Goal: Task Accomplishment & Management: Use online tool/utility

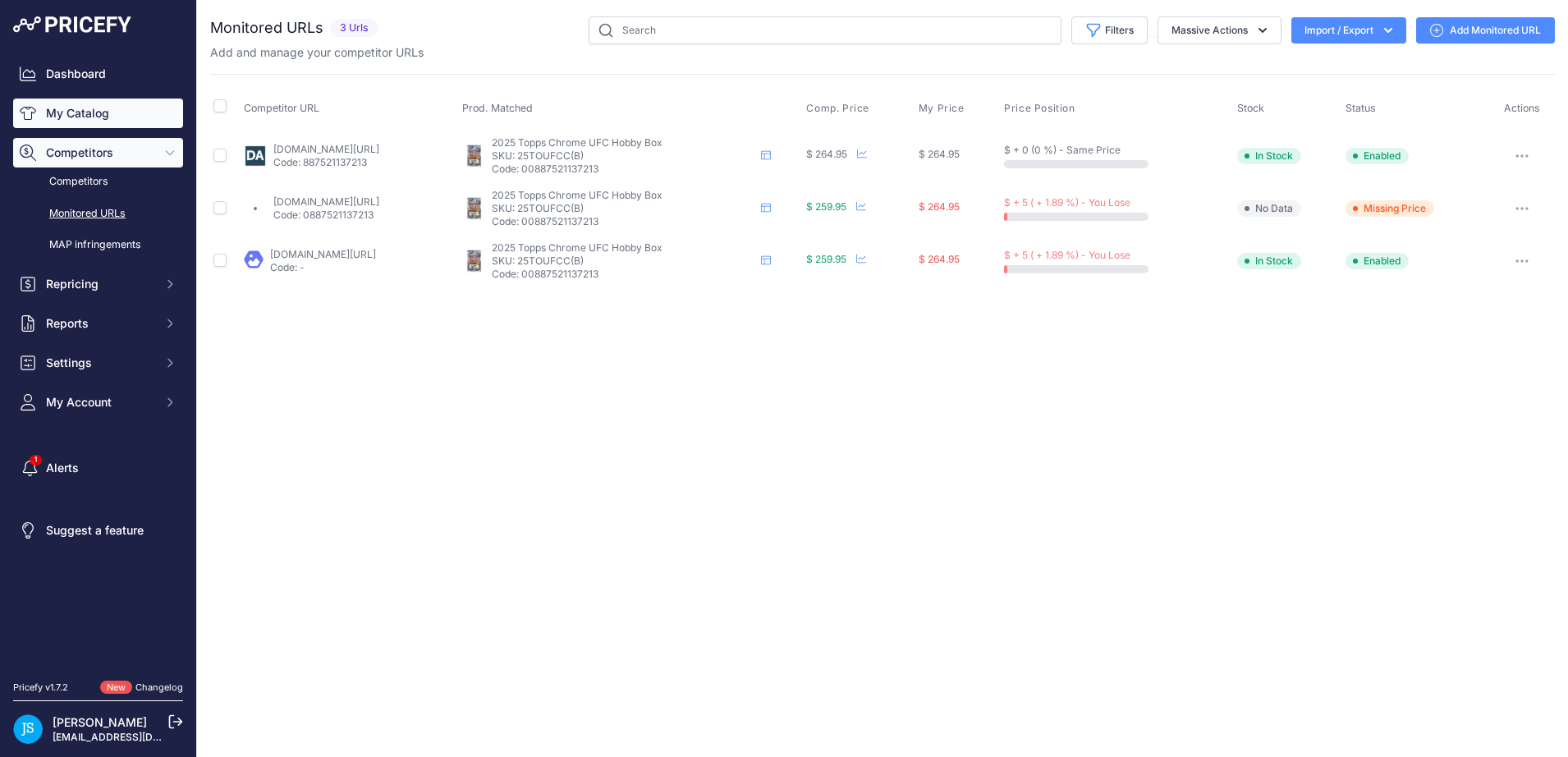
click at [130, 97] on div "Dashboard My Catalog Competitors Competitors Monitored URLs MAP infringements R…" at bounding box center [98, 238] width 170 height 358
click at [121, 101] on link "My Catalog" at bounding box center [98, 113] width 170 height 29
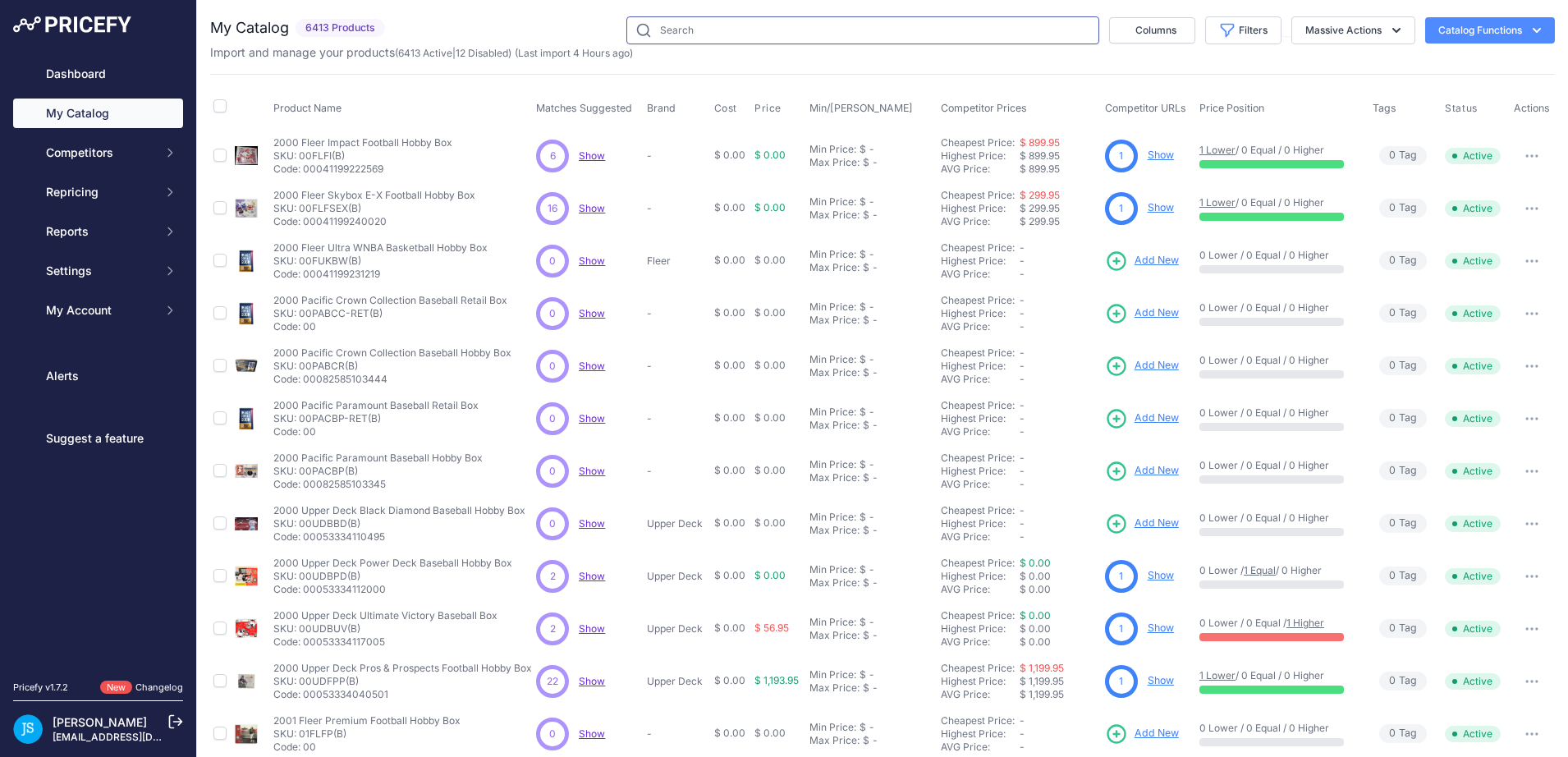
click at [758, 27] on input "text" at bounding box center [863, 29] width 473 height 27
paste input "2021/22 Upper Deck SP Authentic Hockey Hobby"
type input "2021/22 Upper Deck SP Authentic Hockey Hobby"
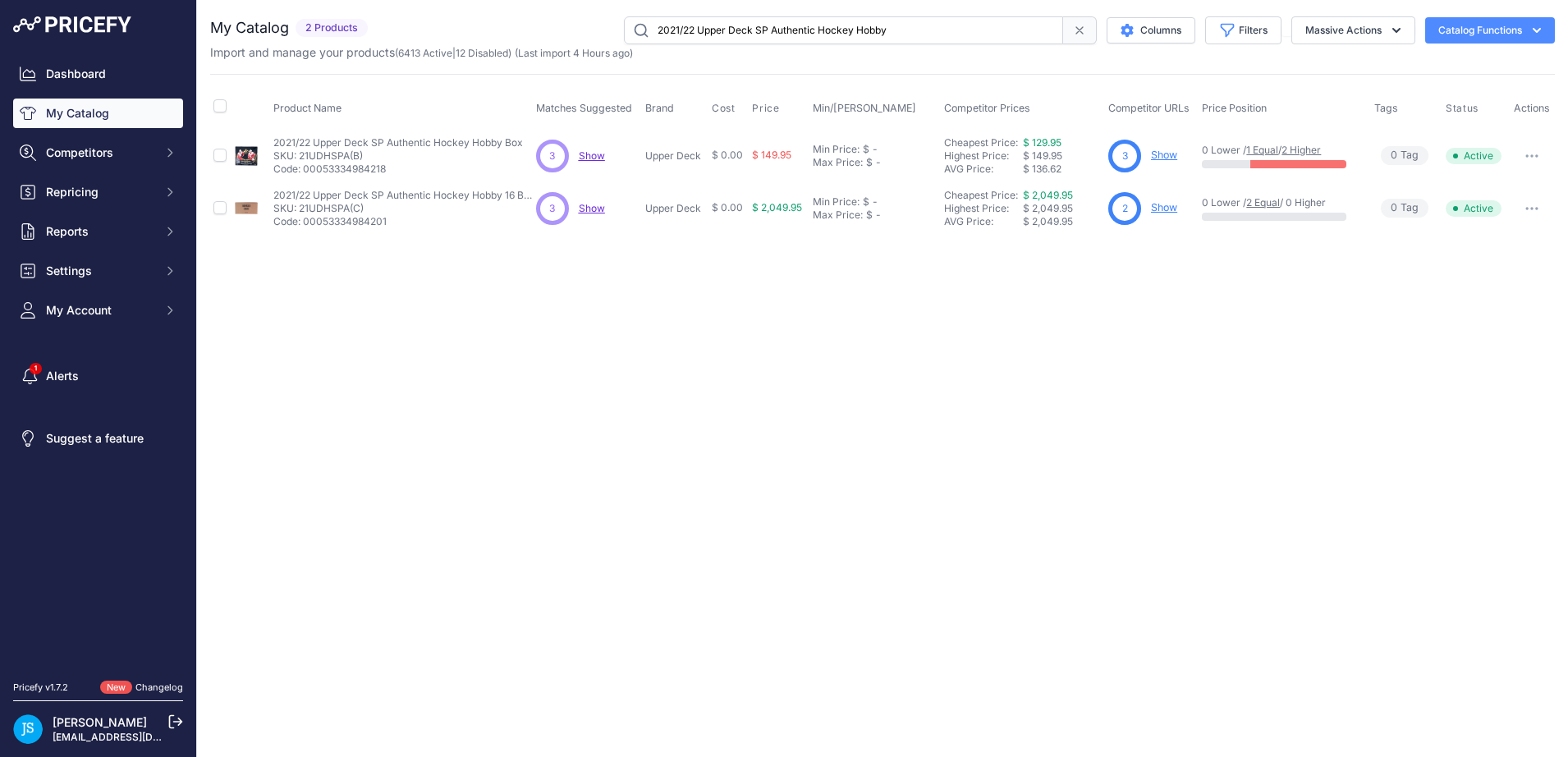
click at [1157, 210] on link "Show" at bounding box center [1164, 207] width 26 height 12
click at [1161, 158] on link "Show" at bounding box center [1164, 154] width 26 height 12
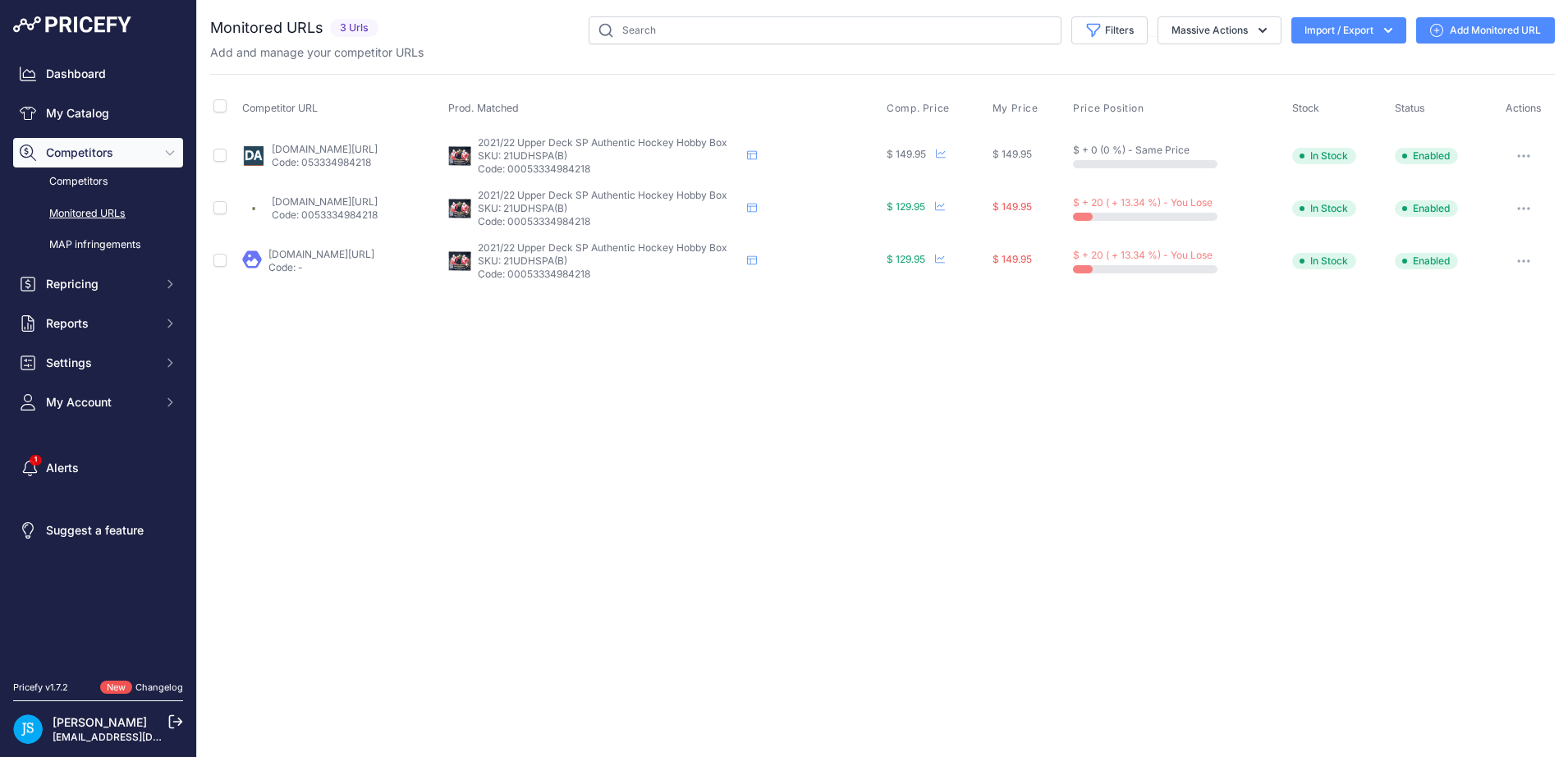
click at [364, 152] on link "dacardworld.com/sports-cards/2021-22-upper-deck-sp-authentic-hockey-hobby-box?p…" at bounding box center [325, 149] width 106 height 12
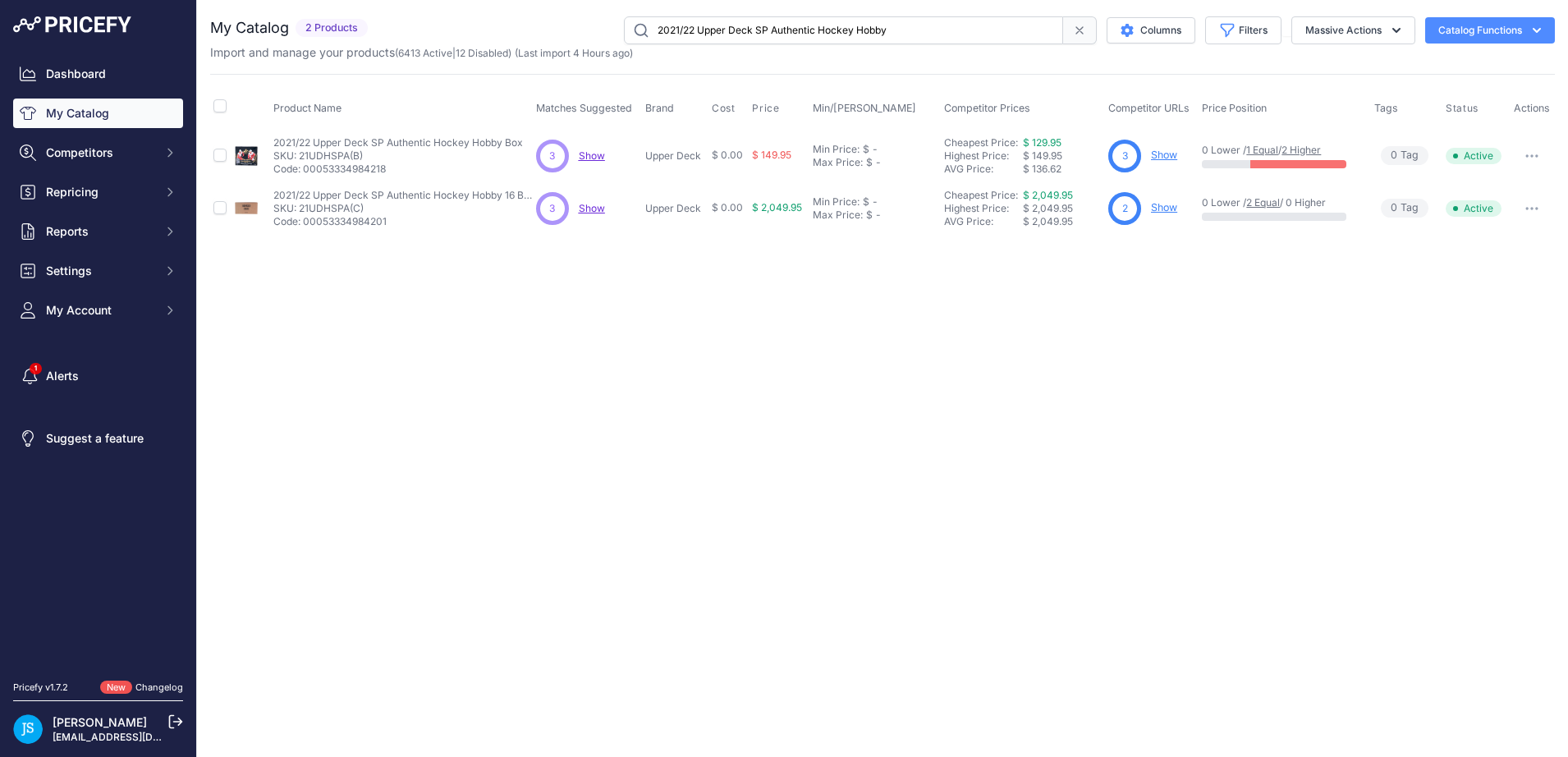
click at [1154, 215] on p "Show" at bounding box center [1164, 208] width 26 height 15
click at [1158, 207] on link "Show" at bounding box center [1164, 207] width 26 height 12
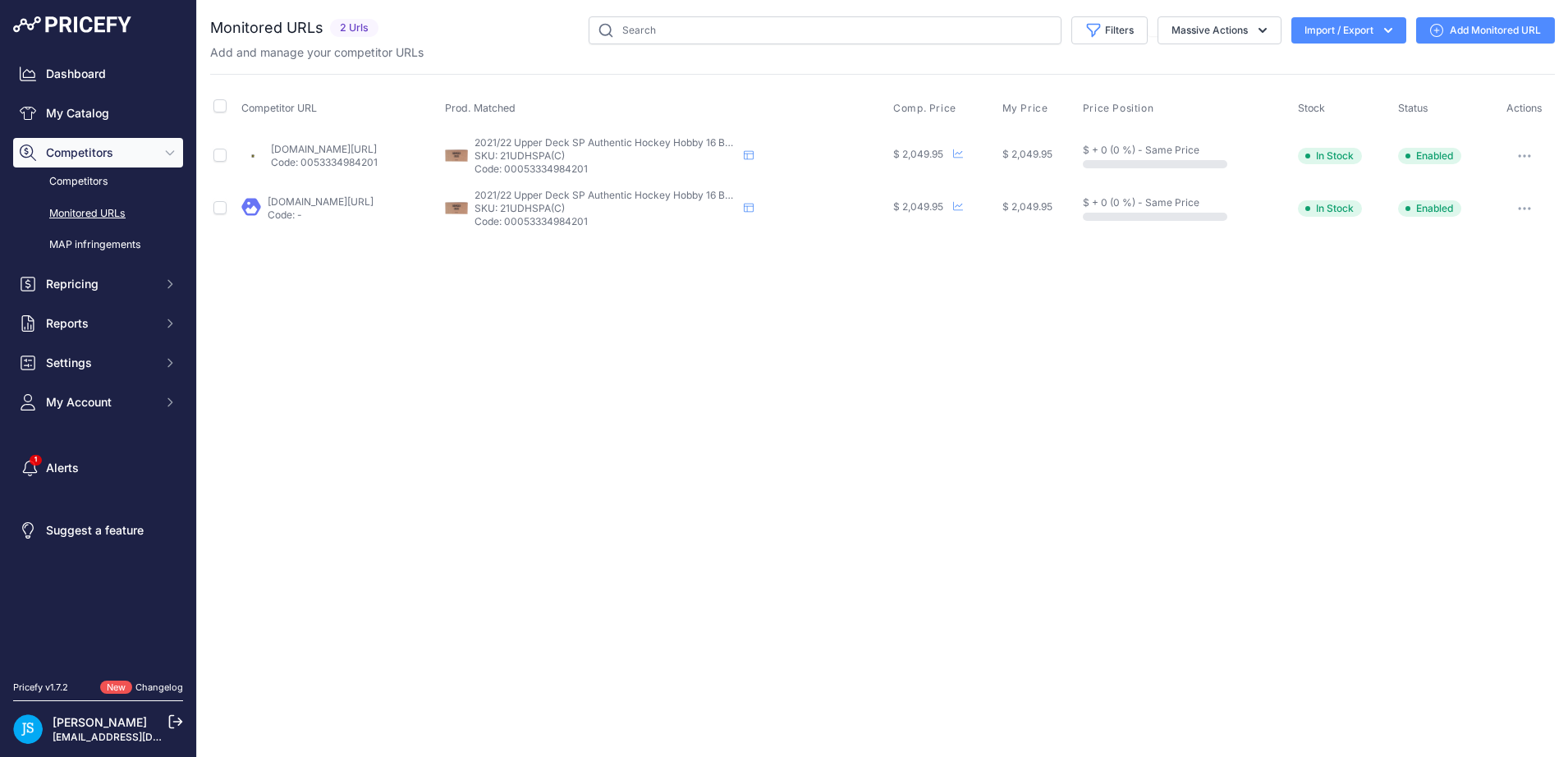
click at [1477, 27] on link "Add Monitored URL" at bounding box center [1485, 30] width 139 height 26
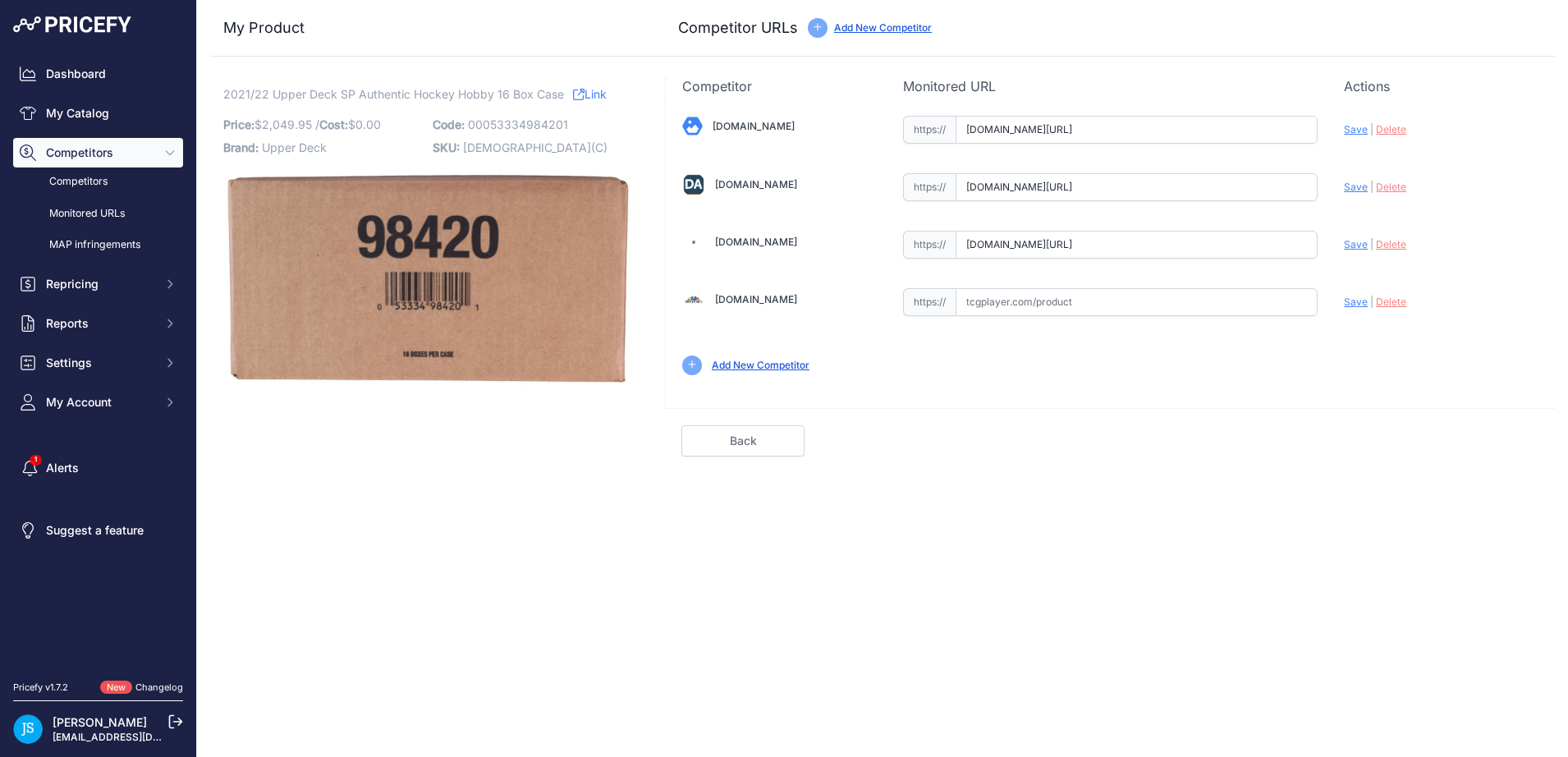
click at [1046, 189] on input "[DOMAIN_NAME][URL]" at bounding box center [1136, 186] width 362 height 27
paste input "[URL][DOMAIN_NAME]"
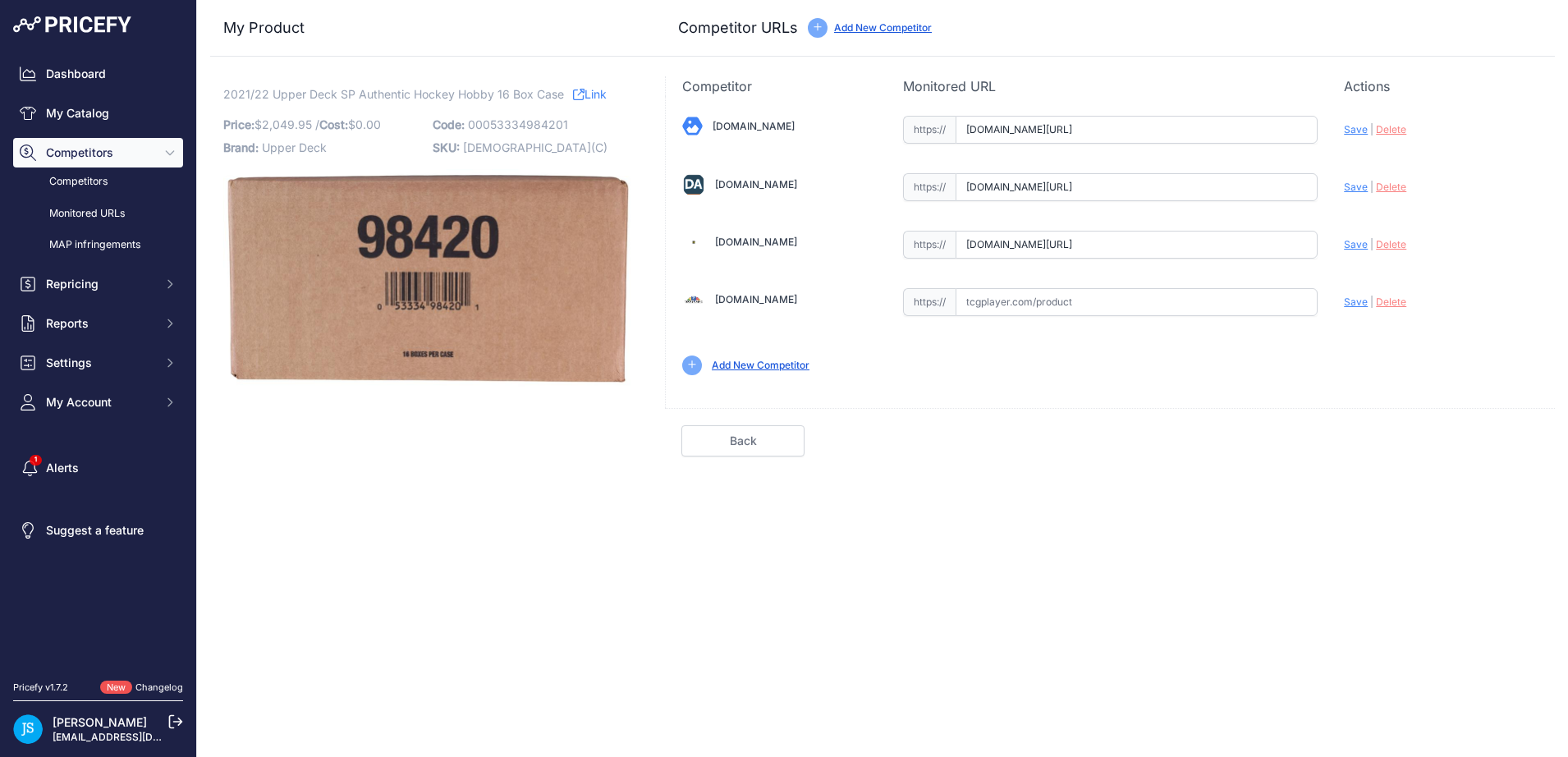
click at [1352, 185] on span "Save" at bounding box center [1355, 186] width 24 height 12
type input "https://www.dacardworld.com/sports-cards/2021-22-upper-deck-sp-authentic-hockey…"
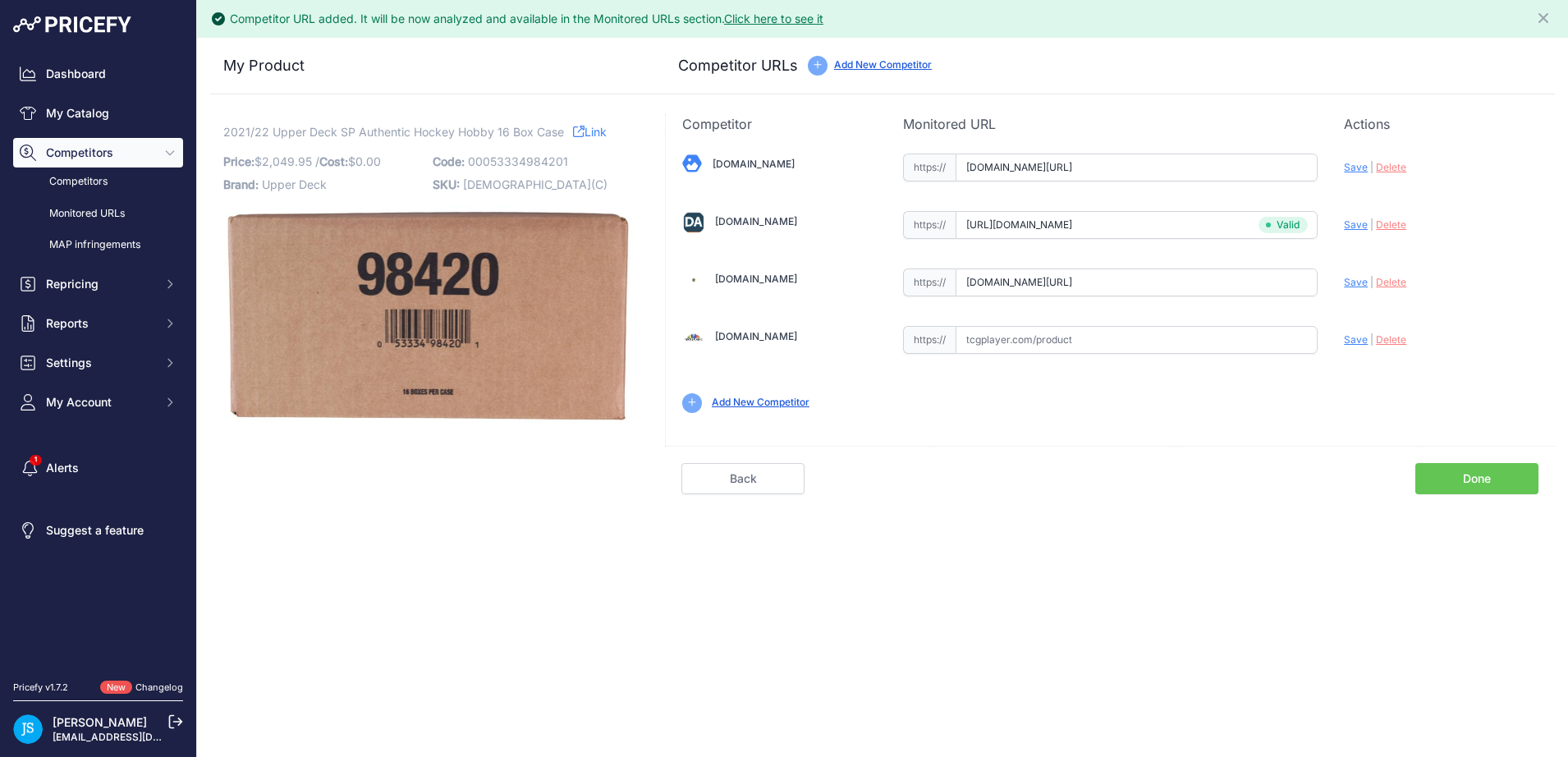
click at [1468, 472] on link "Done" at bounding box center [1476, 478] width 123 height 31
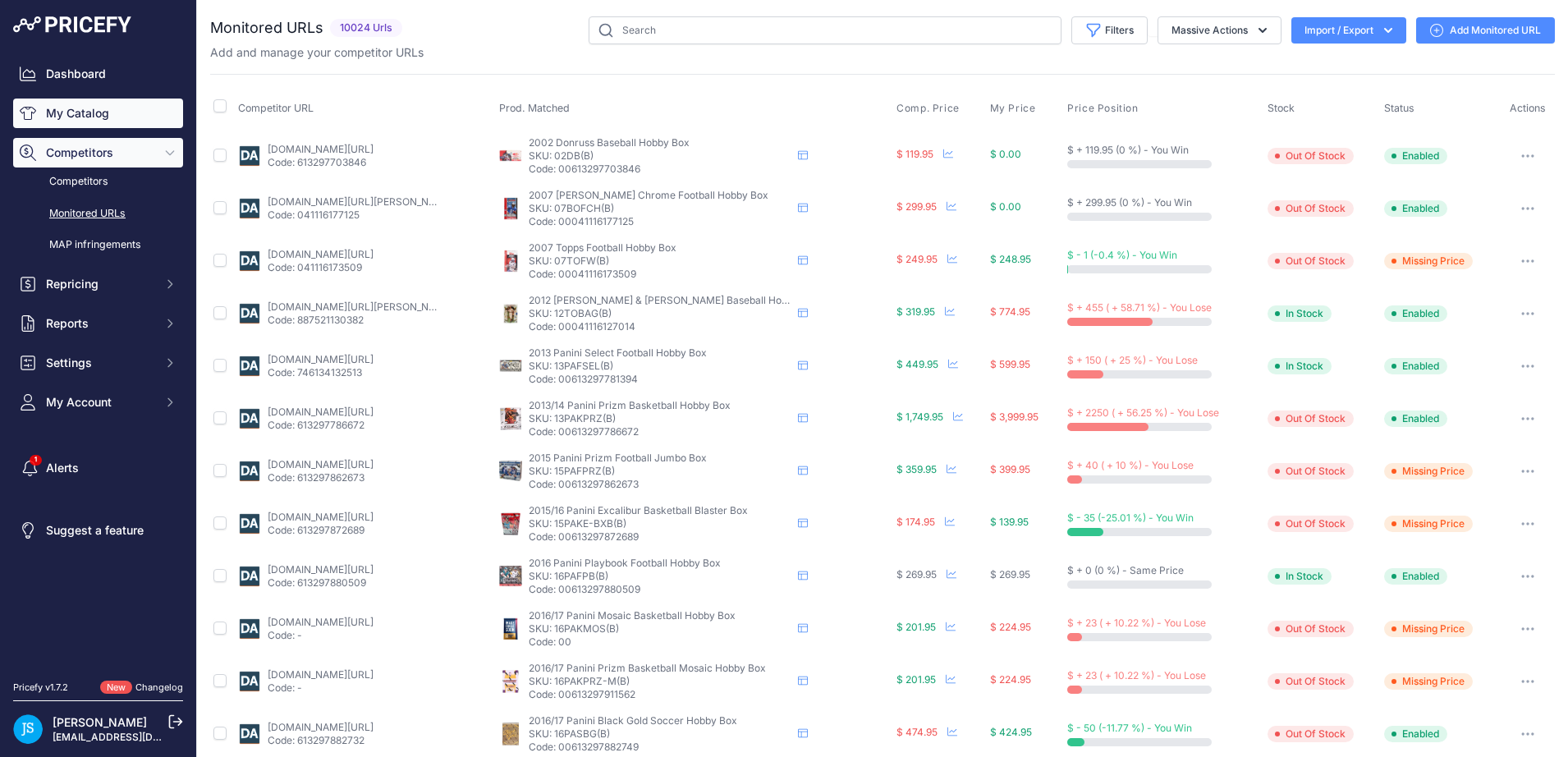
click at [64, 107] on link "My Catalog" at bounding box center [98, 113] width 170 height 29
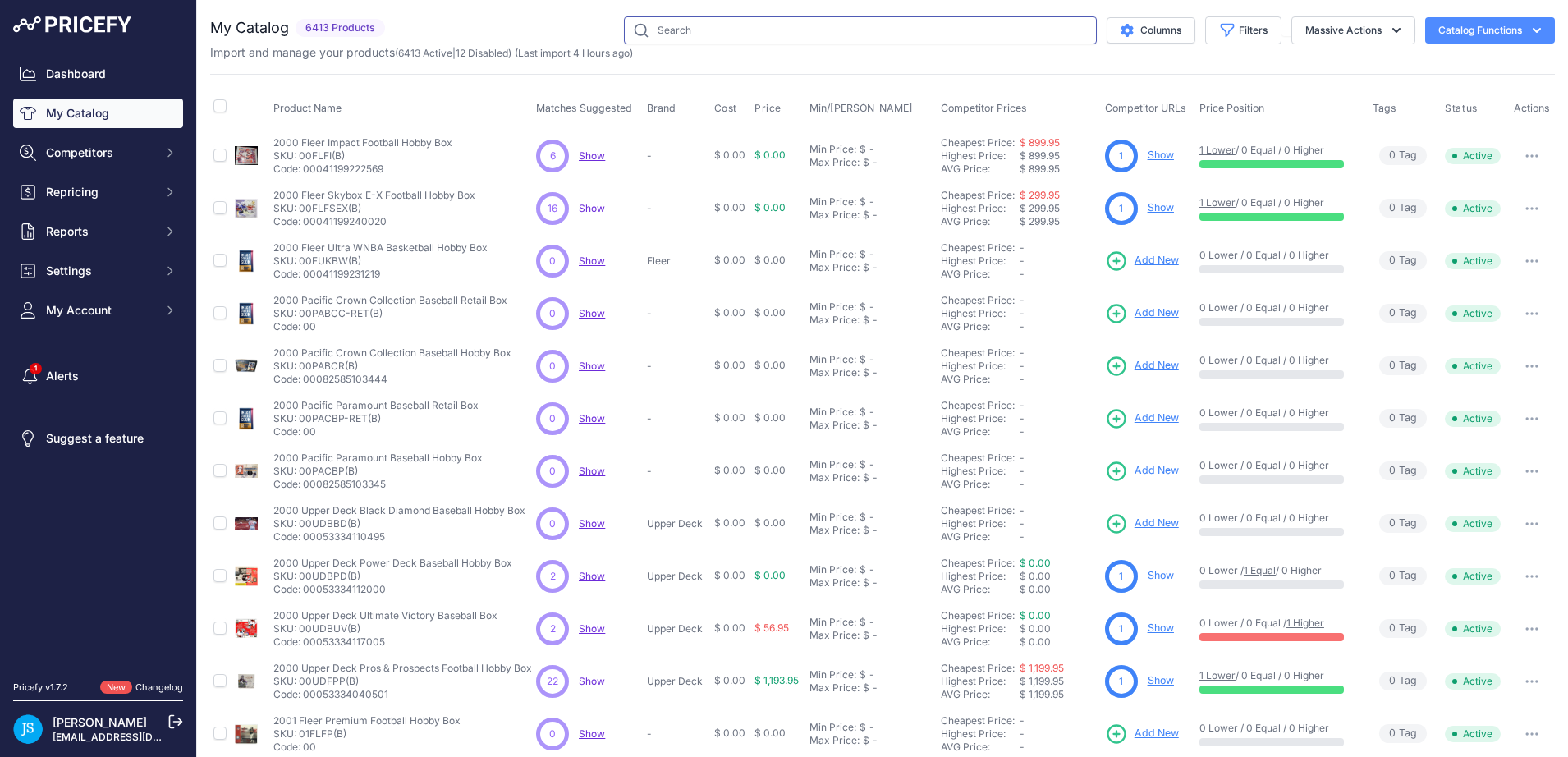
click at [717, 22] on input "text" at bounding box center [860, 29] width 473 height 27
paste input "2023/24 Topps Chrome Basketball Monster"
type input "2023/24 Topps Chrome Basketball Monster"
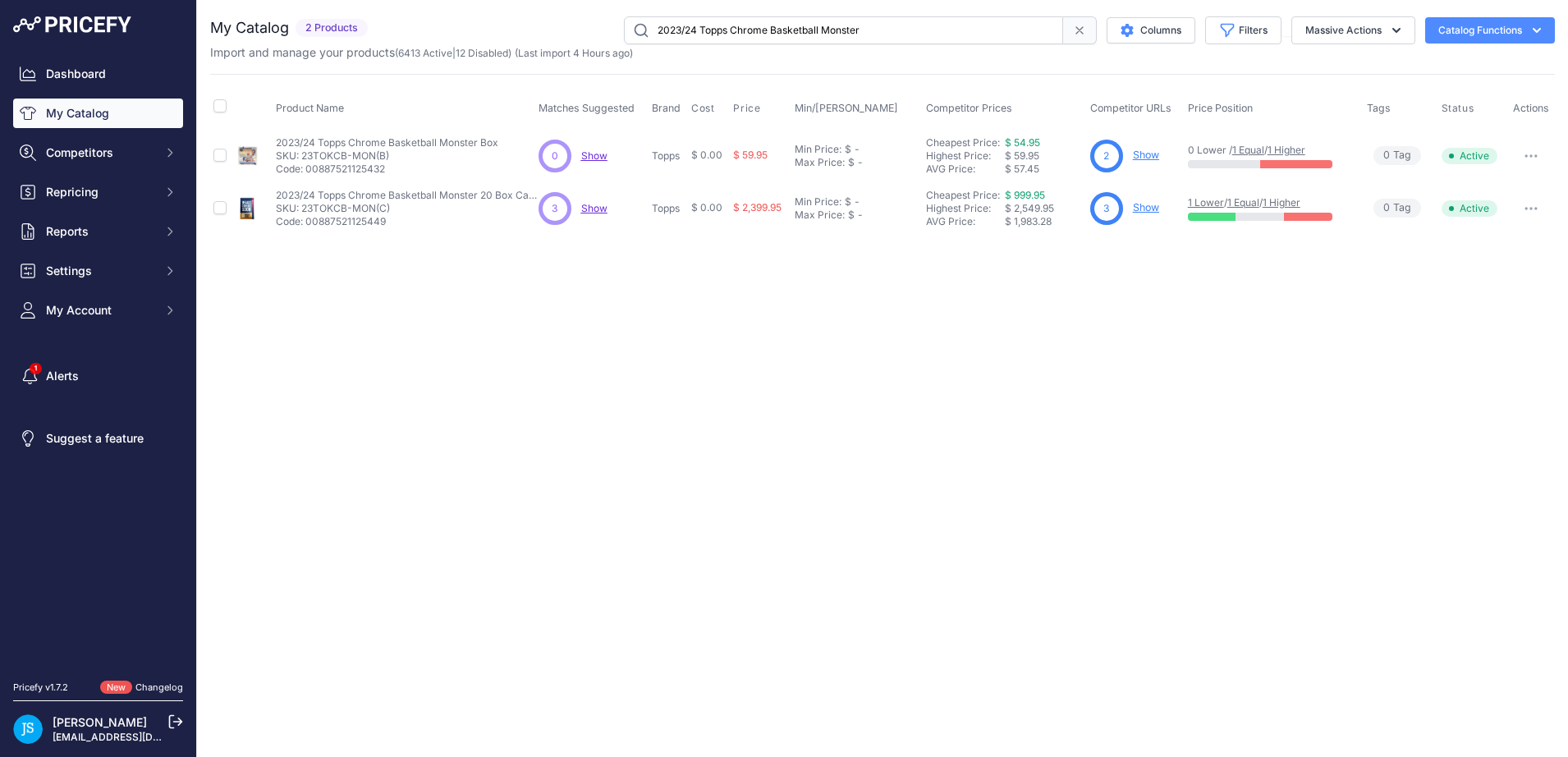
click at [1136, 156] on link "Show" at bounding box center [1146, 154] width 26 height 12
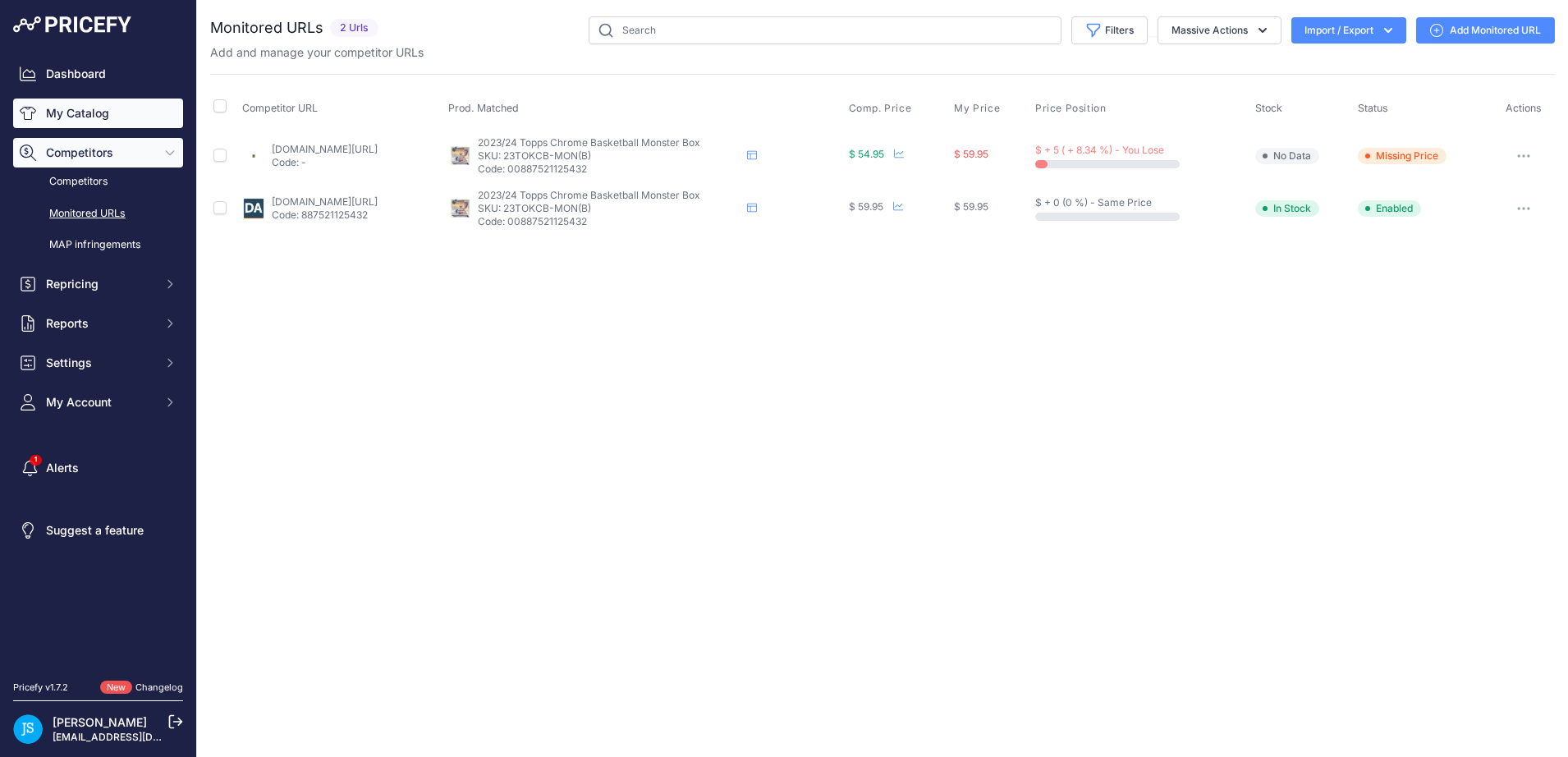
click at [125, 114] on link "My Catalog" at bounding box center [98, 113] width 170 height 29
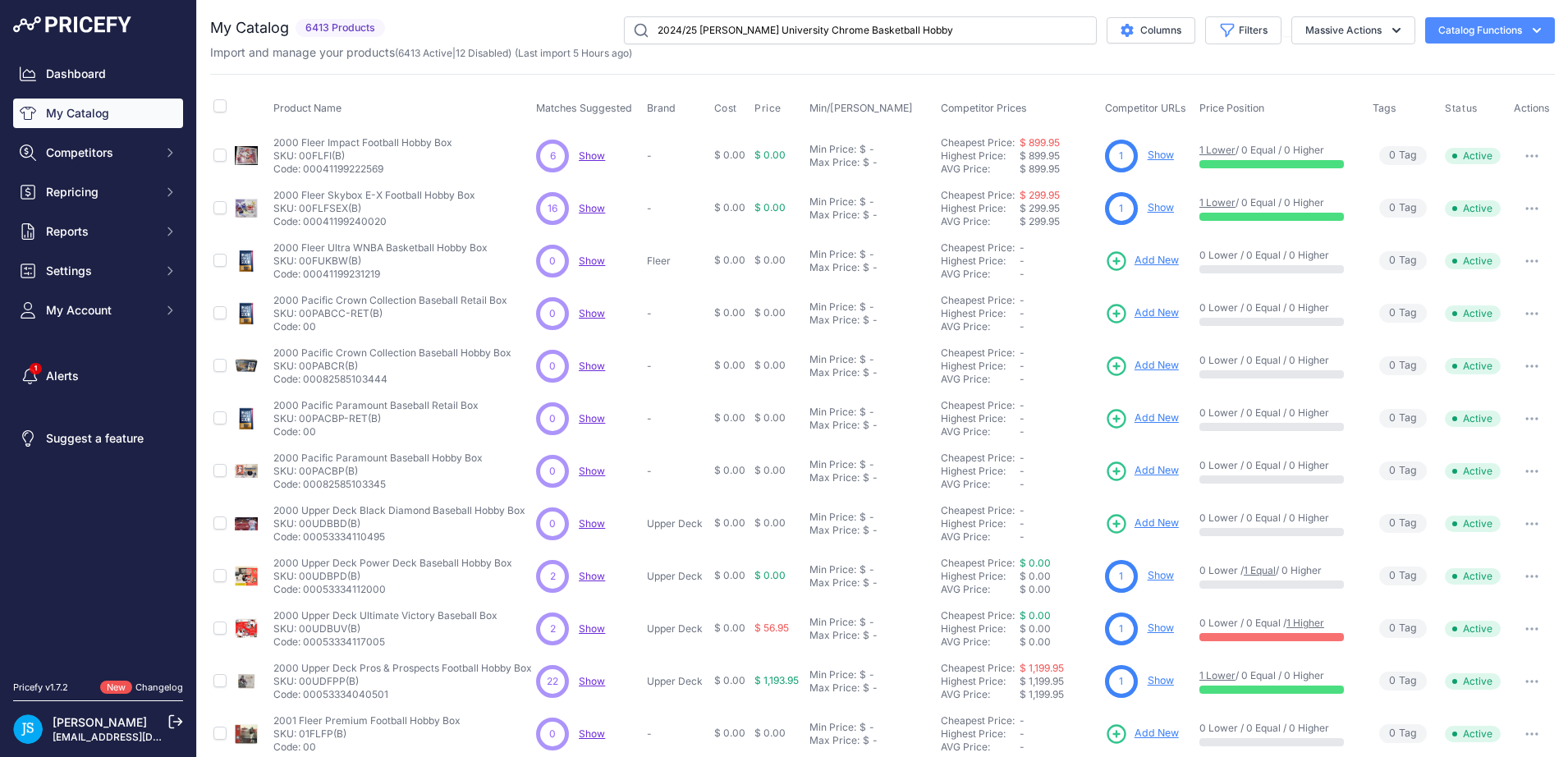
type input "2024/25 [PERSON_NAME] University Chrome Basketball Hobby"
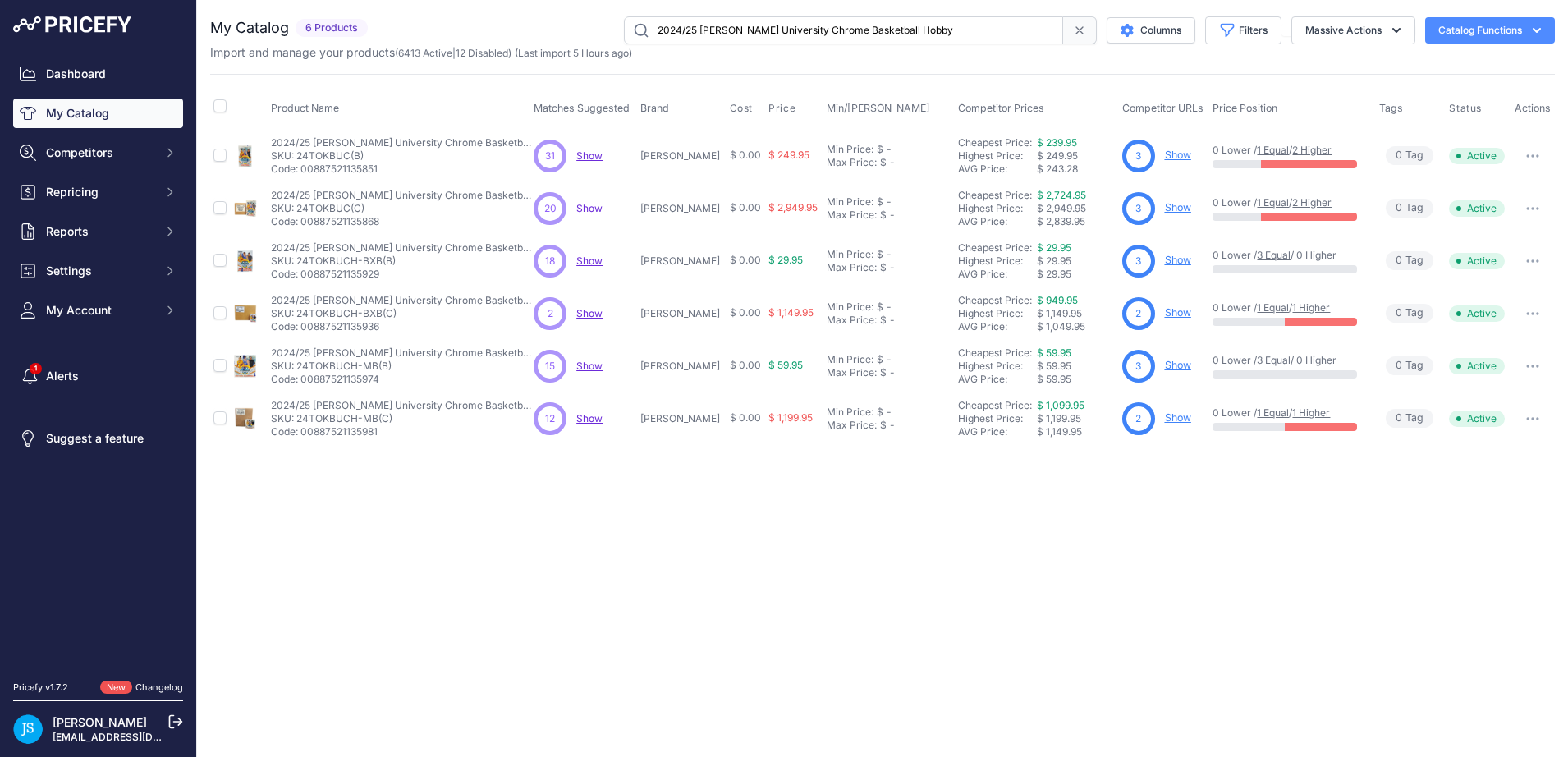
click at [1165, 153] on link "Show" at bounding box center [1178, 154] width 26 height 12
